Goal: Task Accomplishment & Management: Use online tool/utility

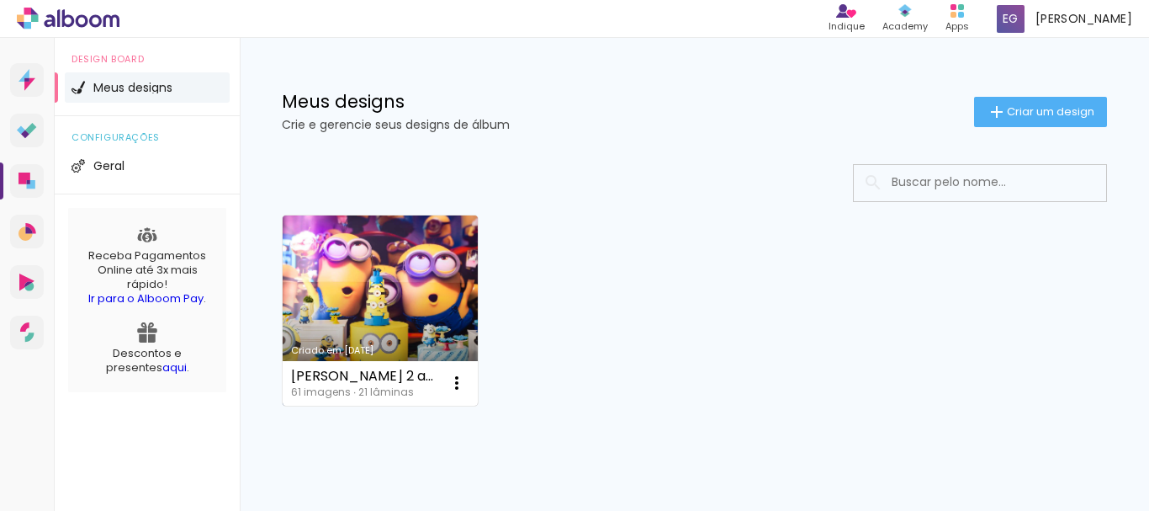
click at [437, 326] on link "Criado em [DATE]" at bounding box center [380, 310] width 195 height 190
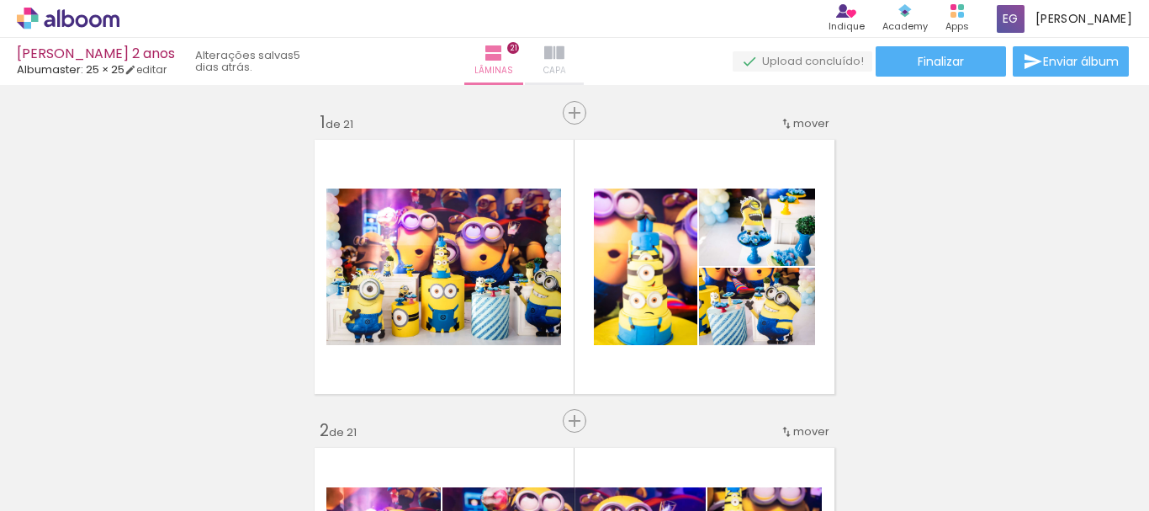
click at [566, 66] on span "Capa" at bounding box center [554, 70] width 23 height 15
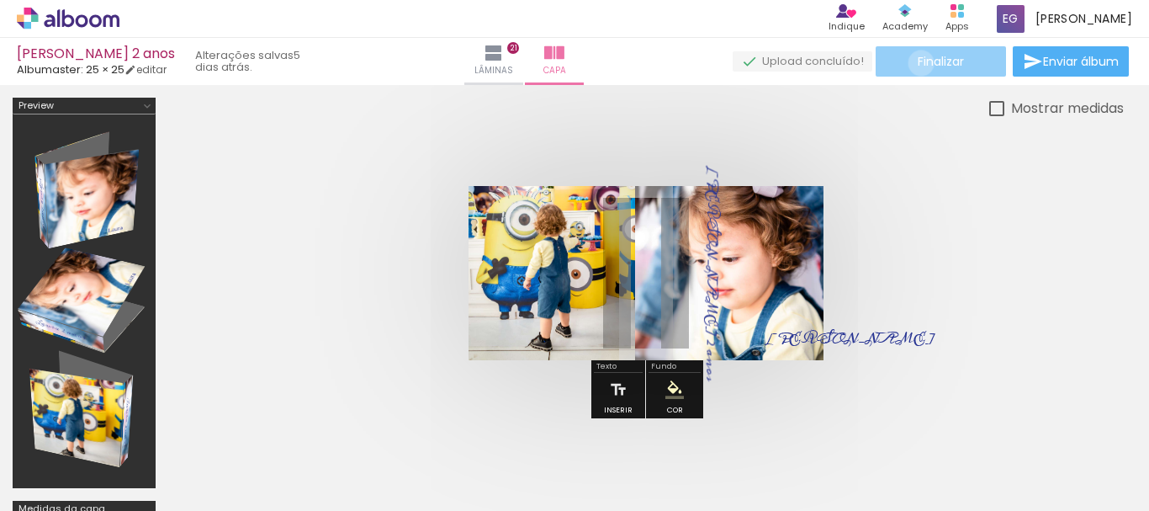
click at [919, 63] on span "Finalizar" at bounding box center [941, 62] width 46 height 12
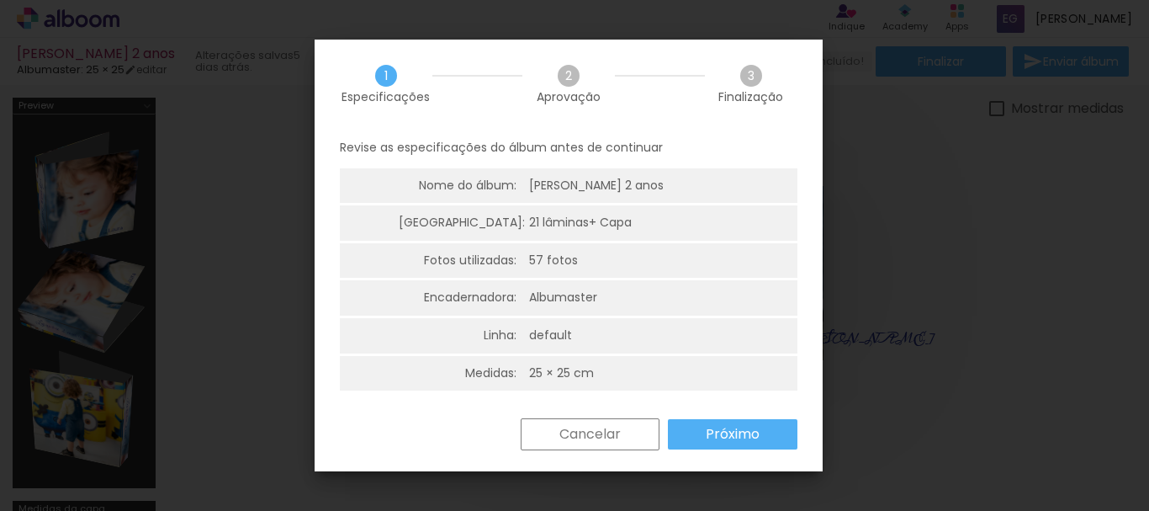
click at [0, 0] on slot "Próximo" at bounding box center [0, 0] width 0 height 0
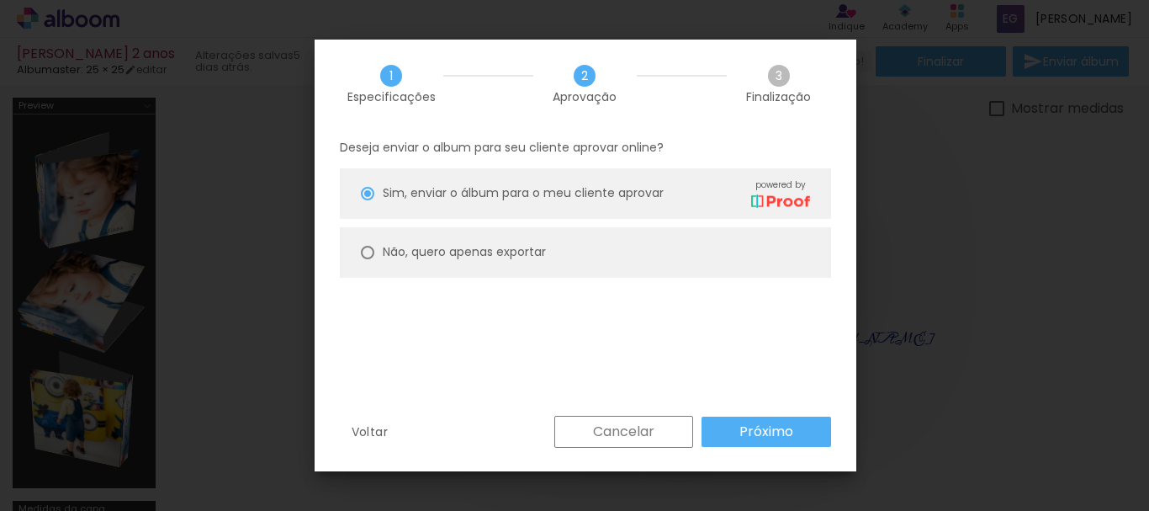
click at [0, 0] on slot "Não, quero apenas exportar" at bounding box center [0, 0] width 0 height 0
type paper-radio-button "on"
click at [807, 430] on paper-button "Próximo" at bounding box center [767, 431] width 130 height 30
type input "Alta, 300 DPI"
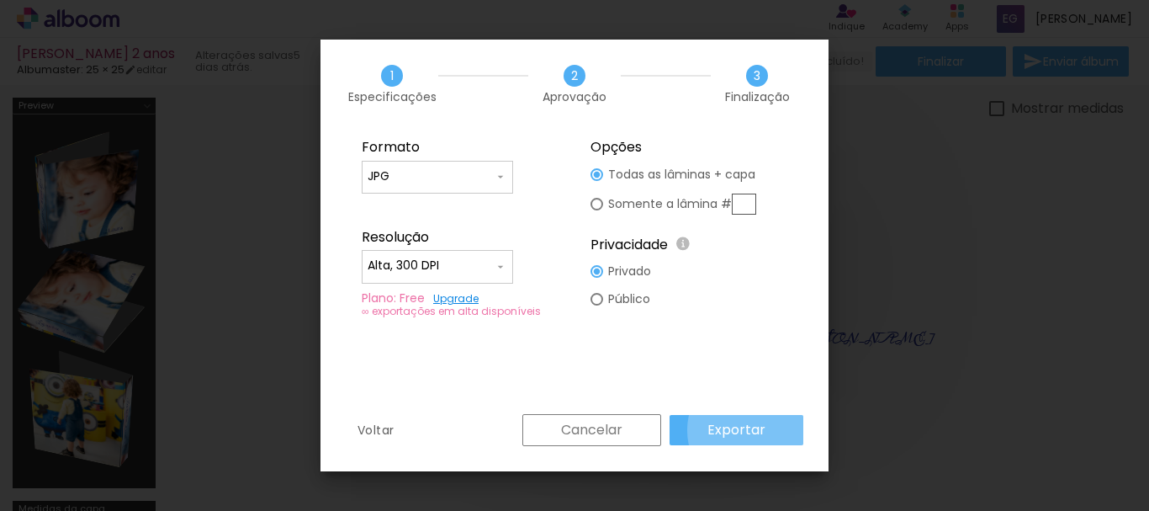
click at [0, 0] on slot "Exportar" at bounding box center [0, 0] width 0 height 0
